Goal: Check status

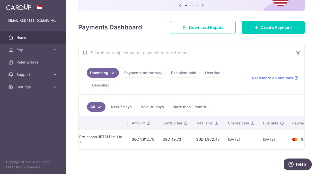
scroll to position [0, 129]
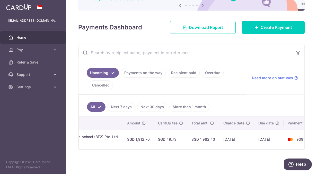
click at [229, 145] on td "03/09/2025" at bounding box center [236, 139] width 35 height 19
